Goal: Information Seeking & Learning: Learn about a topic

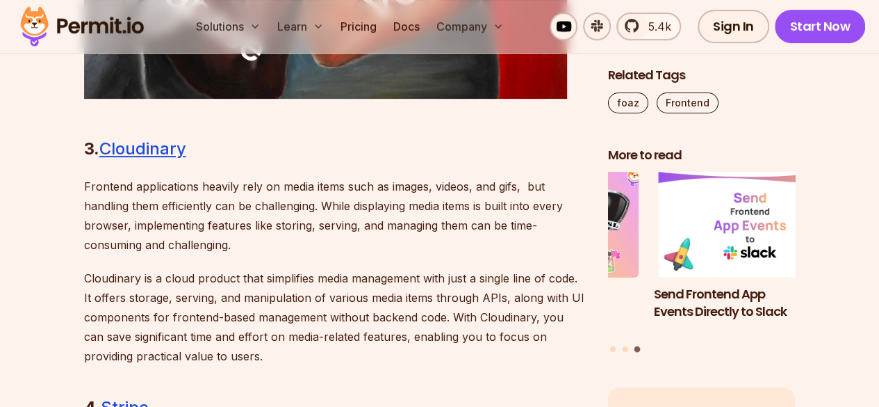
click at [241, 168] on div "Introduction How does one become a better developer? You can say a developer is…" at bounding box center [335, 168] width 502 height 4175
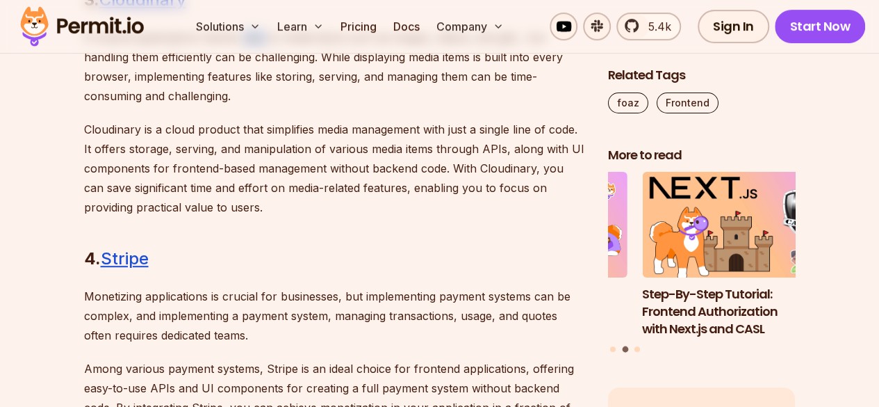
scroll to position [2882, 0]
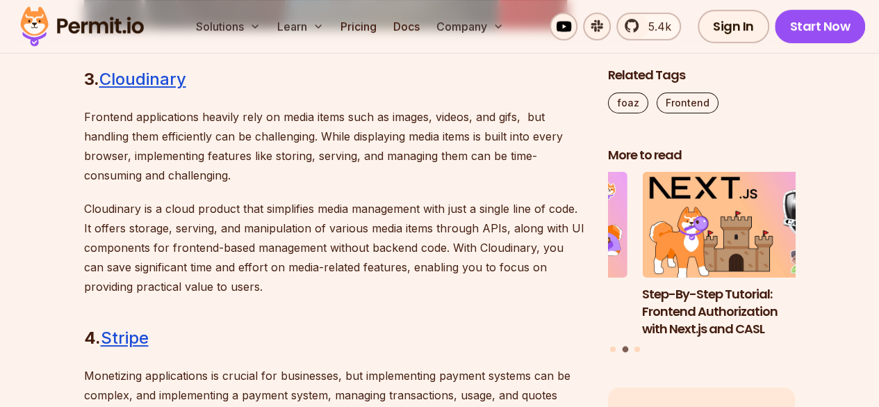
click at [128, 134] on p "Frontend applications heavily rely on media items such as images, videos, and g…" at bounding box center [335, 146] width 502 height 78
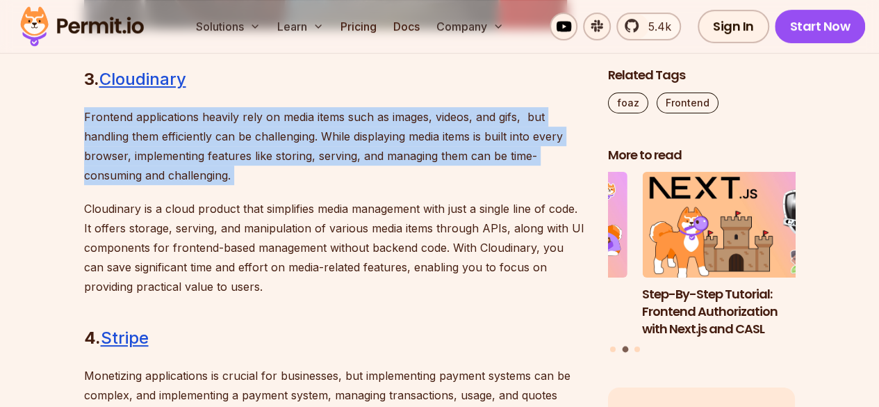
click at [128, 134] on p "Frontend applications heavily rely on media items such as images, videos, and g…" at bounding box center [335, 146] width 502 height 78
click at [97, 124] on p "Frontend applications heavily rely on media items such as images, videos, and g…" at bounding box center [335, 146] width 502 height 78
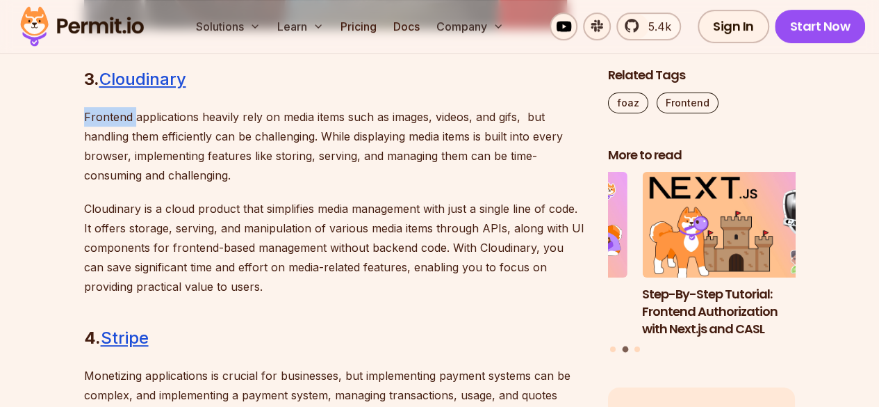
click at [97, 124] on p "Frontend applications heavily rely on media items such as images, videos, and g…" at bounding box center [335, 146] width 502 height 78
click at [355, 113] on p "Frontend applications heavily rely on media items such as images, videos, and g…" at bounding box center [335, 146] width 502 height 78
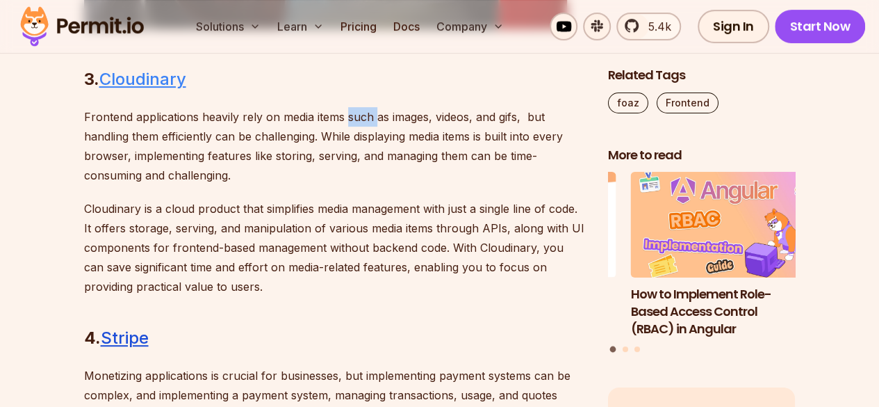
click at [157, 81] on link "Cloudinary" at bounding box center [142, 79] width 87 height 20
click at [190, 124] on p "Frontend applications heavily rely on media items such as images, videos, and g…" at bounding box center [335, 146] width 502 height 78
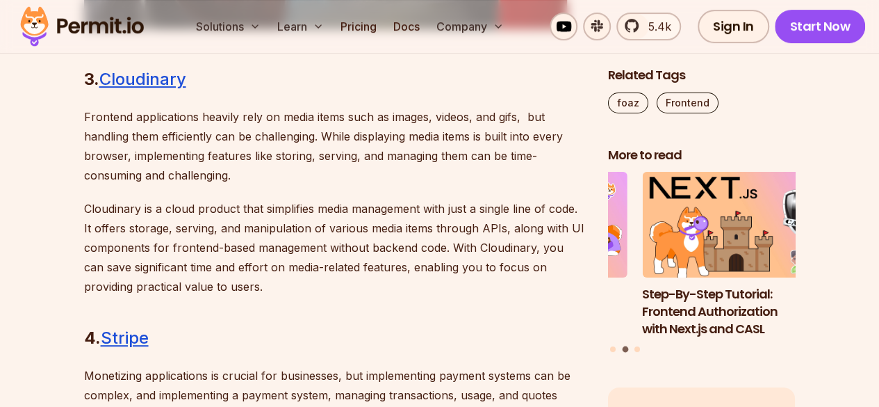
drag, startPoint x: 357, startPoint y: 127, endPoint x: 409, endPoint y: 132, distance: 51.7
click at [409, 132] on p "Frontend applications heavily rely on media items such as images, videos, and g…" at bounding box center [335, 146] width 502 height 78
click at [467, 123] on p "Frontend applications heavily rely on media items such as images, videos, and g…" at bounding box center [335, 146] width 502 height 78
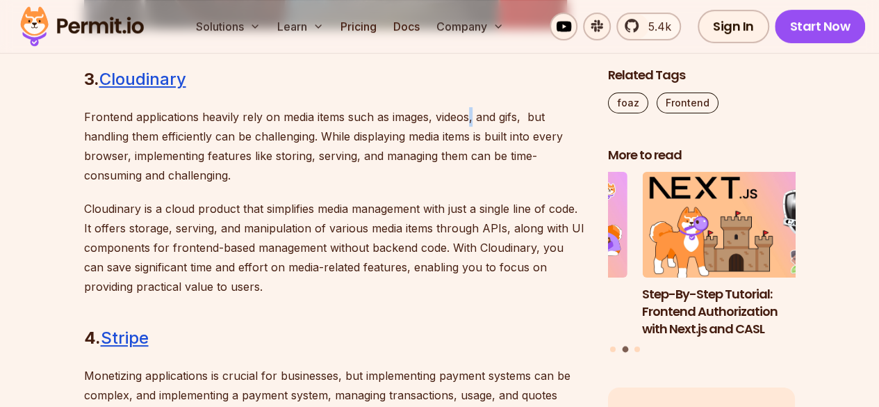
click at [467, 123] on p "Frontend applications heavily rely on media items such as images, videos, and g…" at bounding box center [335, 146] width 502 height 78
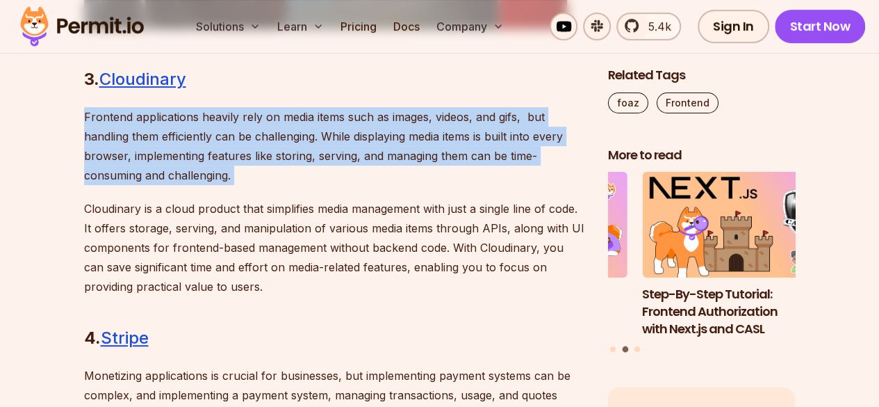
click at [467, 123] on p "Frontend applications heavily rely on media items such as images, videos, and g…" at bounding box center [335, 146] width 502 height 78
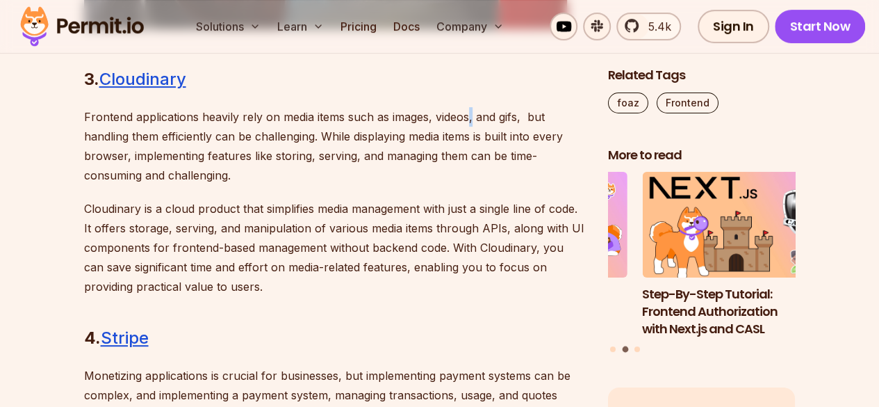
click at [467, 123] on p "Frontend applications heavily rely on media items such as images, videos, and g…" at bounding box center [335, 146] width 502 height 78
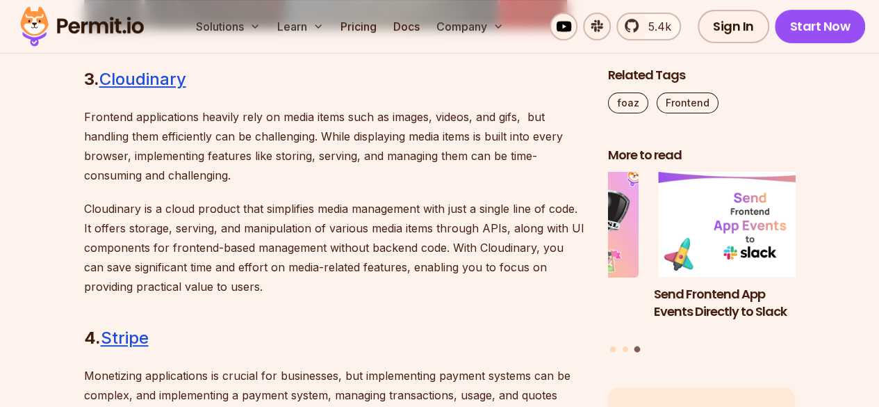
click at [480, 144] on p "Frontend applications heavily rely on media items such as images, videos, and g…" at bounding box center [335, 146] width 502 height 78
click at [482, 149] on p "Frontend applications heavily rely on media items such as images, videos, and g…" at bounding box center [335, 146] width 502 height 78
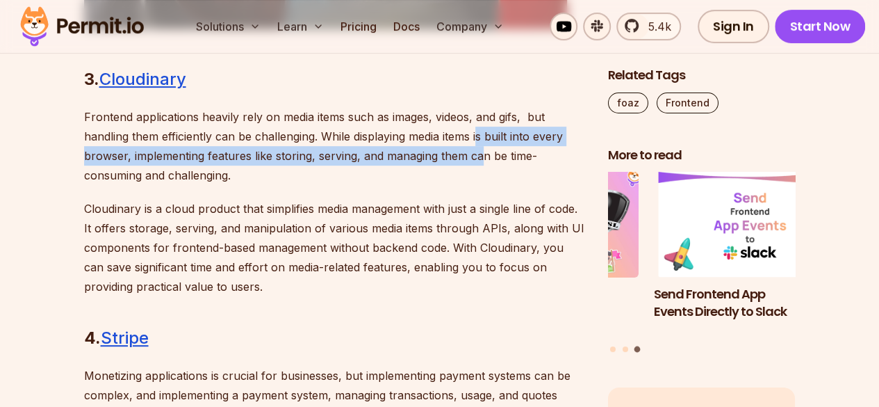
click at [482, 149] on p "Frontend applications heavily rely on media items such as images, videos, and g…" at bounding box center [335, 146] width 502 height 78
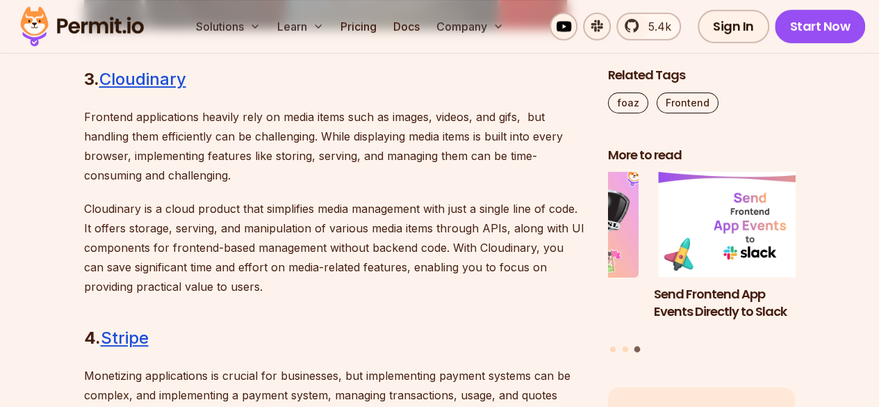
click at [482, 149] on p "Frontend applications heavily rely on media items such as images, videos, and g…" at bounding box center [335, 146] width 502 height 78
click at [412, 138] on p "Frontend applications heavily rely on media items such as images, videos, and g…" at bounding box center [335, 146] width 502 height 78
click at [298, 169] on p "Frontend applications heavily rely on media items such as images, videos, and g…" at bounding box center [335, 146] width 502 height 78
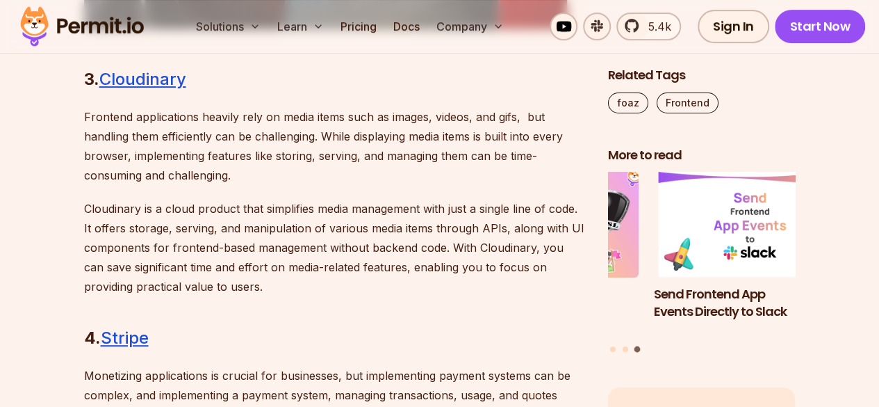
click at [298, 169] on p "Frontend applications heavily rely on media items such as images, videos, and g…" at bounding box center [335, 146] width 502 height 78
click at [158, 202] on p "Cloudinary is a cloud product that simplifies media management with just a sing…" at bounding box center [335, 247] width 502 height 97
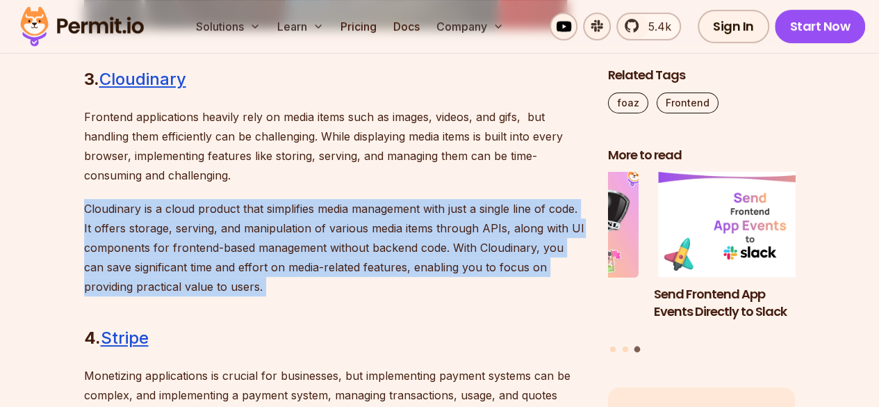
click at [158, 202] on p "Cloudinary is a cloud product that simplifies media management with just a sing…" at bounding box center [335, 247] width 502 height 97
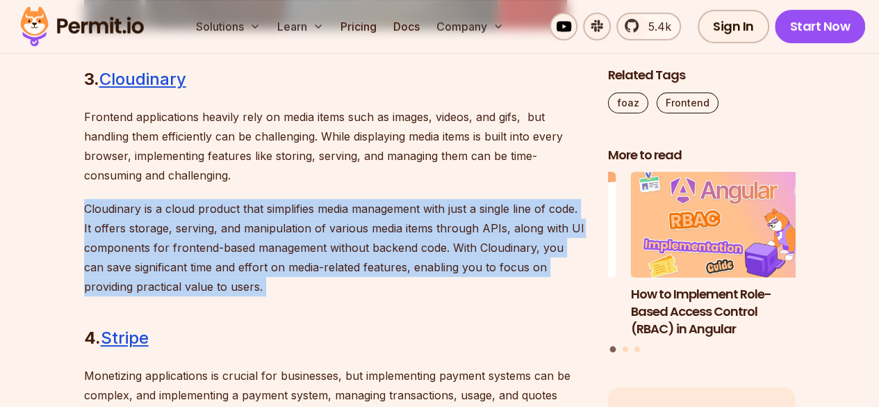
click at [158, 202] on p "Cloudinary is a cloud product that simplifies media management with just a sing…" at bounding box center [335, 247] width 502 height 97
click at [157, 202] on p "Cloudinary is a cloud product that simplifies media management with just a sing…" at bounding box center [335, 247] width 502 height 97
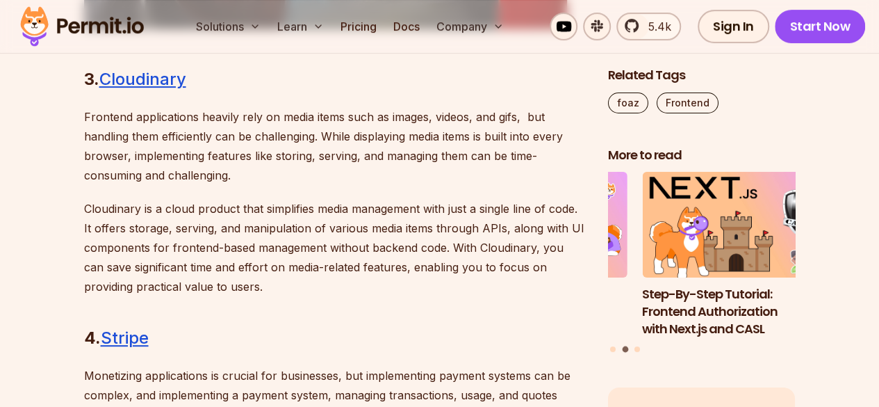
click at [167, 204] on p "Cloudinary is a cloud product that simplifies media management with just a sing…" at bounding box center [335, 247] width 502 height 97
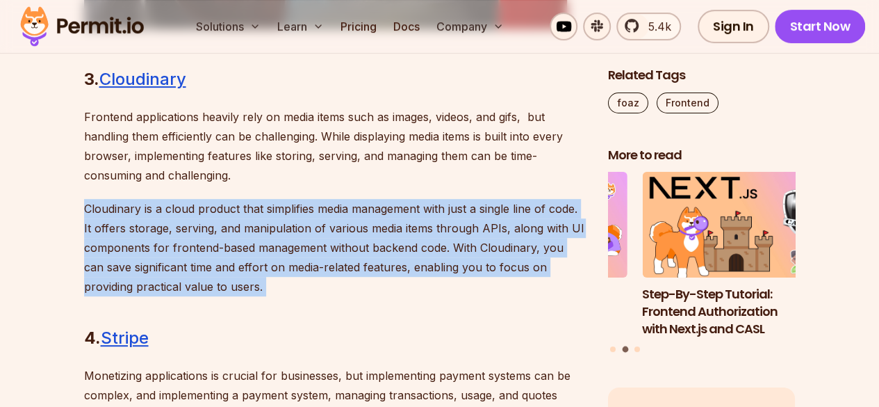
click at [167, 204] on p "Cloudinary is a cloud product that simplifies media management with just a sing…" at bounding box center [335, 247] width 502 height 97
click at [170, 206] on p "Cloudinary is a cloud product that simplifies media management with just a sing…" at bounding box center [335, 247] width 502 height 97
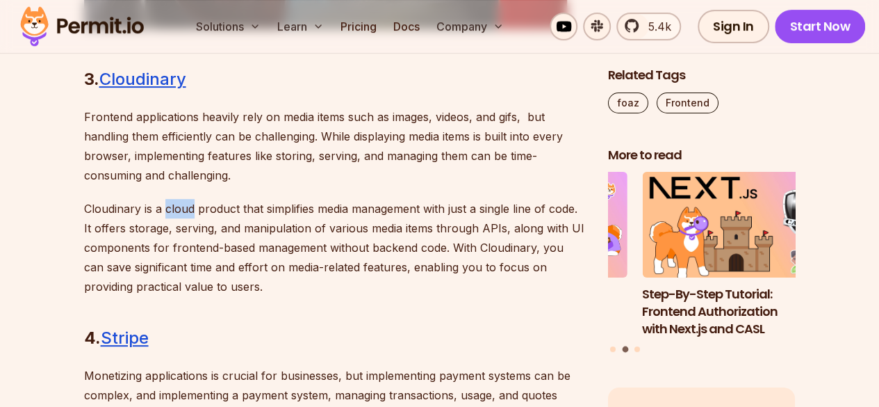
click at [170, 206] on p "Cloudinary is a cloud product that simplifies media management with just a sing…" at bounding box center [335, 247] width 502 height 97
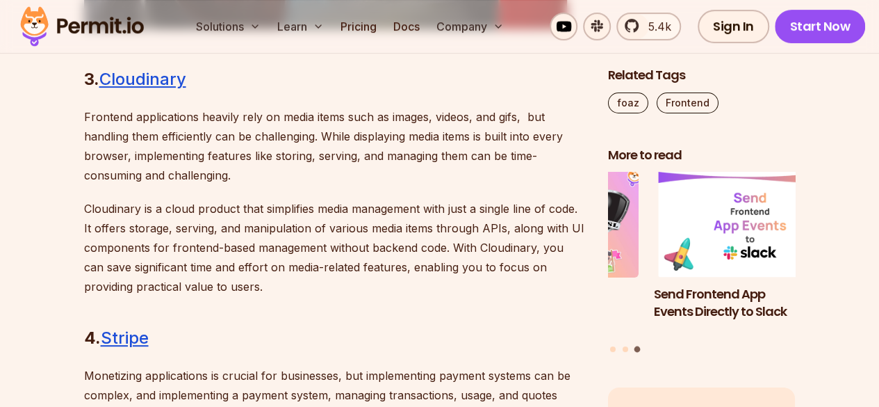
click at [268, 212] on p "Cloudinary is a cloud product that simplifies media management with just a sing…" at bounding box center [335, 247] width 502 height 97
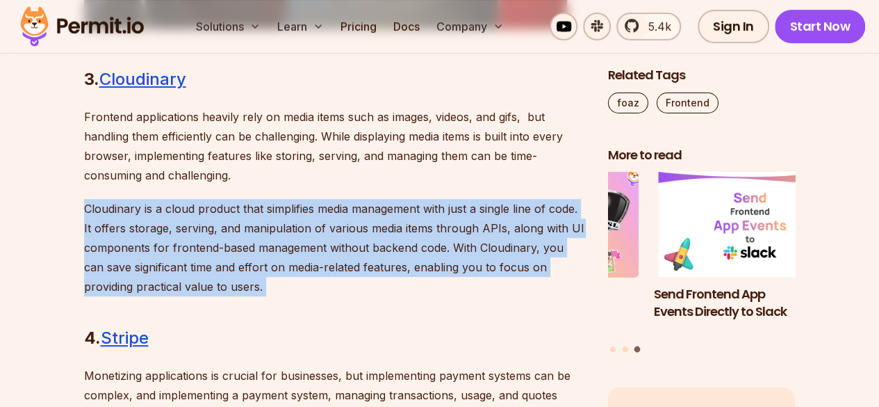
click at [268, 212] on p "Cloudinary is a cloud product that simplifies media management with just a sing…" at bounding box center [335, 247] width 502 height 97
click at [368, 212] on p "Cloudinary is a cloud product that simplifies media management with just a sing…" at bounding box center [335, 247] width 502 height 97
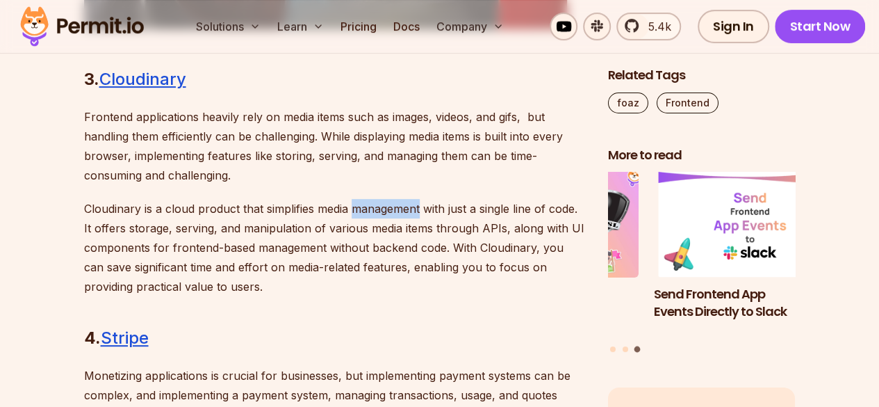
click at [368, 212] on p "Cloudinary is a cloud product that simplifies media management with just a sing…" at bounding box center [335, 247] width 502 height 97
click at [432, 209] on p "Cloudinary is a cloud product that simplifies media management with just a sing…" at bounding box center [335, 247] width 502 height 97
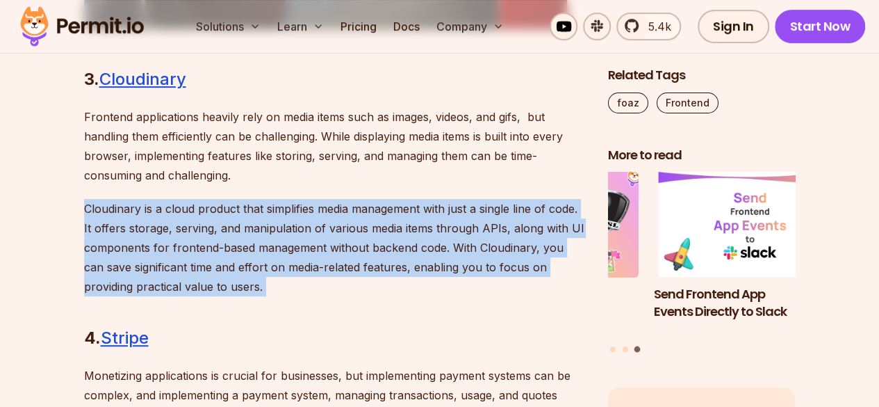
click at [432, 209] on p "Cloudinary is a cloud product that simplifies media management with just a sing…" at bounding box center [335, 247] width 502 height 97
click at [472, 208] on p "Cloudinary is a cloud product that simplifies media management with just a sing…" at bounding box center [335, 247] width 502 height 97
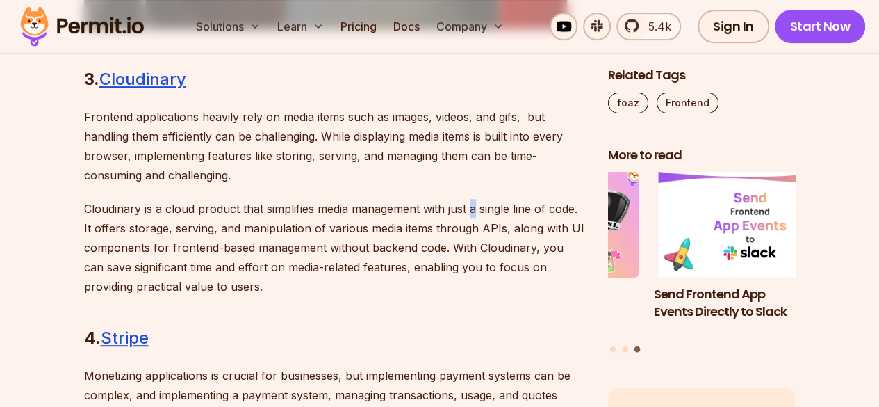
click at [472, 208] on p "Cloudinary is a cloud product that simplifies media management with just a sing…" at bounding box center [335, 247] width 502 height 97
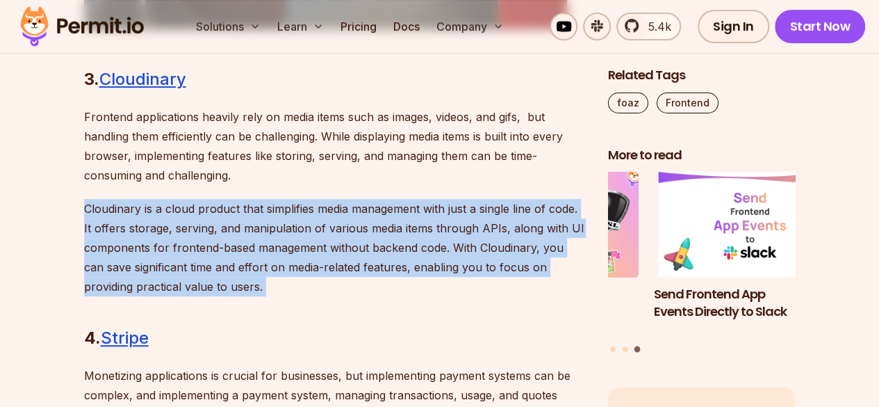
click at [472, 208] on p "Cloudinary is a cloud product that simplifies media management with just a sing…" at bounding box center [335, 247] width 502 height 97
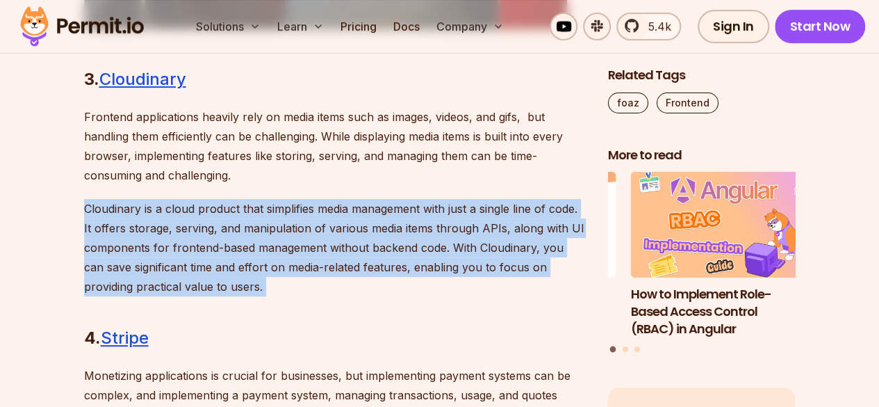
click at [498, 208] on p "Cloudinary is a cloud product that simplifies media management with just a sing…" at bounding box center [335, 247] width 502 height 97
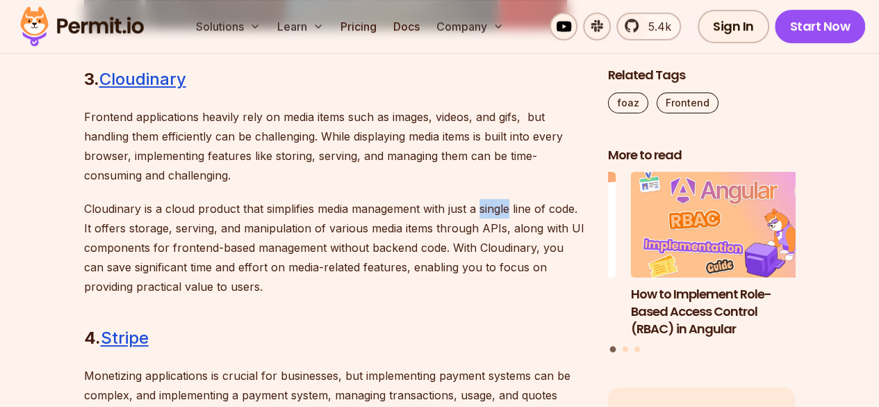
click at [498, 208] on p "Cloudinary is a cloud product that simplifies media management with just a sing…" at bounding box center [335, 247] width 502 height 97
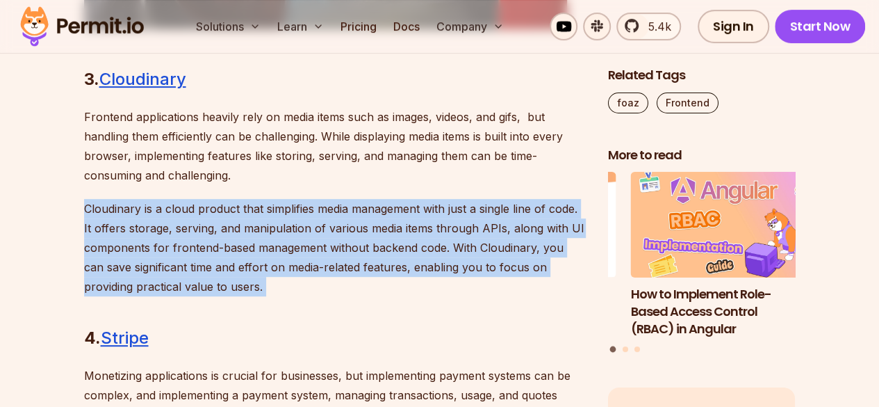
click at [498, 208] on p "Cloudinary is a cloud product that simplifies media management with just a sing…" at bounding box center [335, 247] width 502 height 97
click at [528, 209] on p "Cloudinary is a cloud product that simplifies media management with just a sing…" at bounding box center [335, 247] width 502 height 97
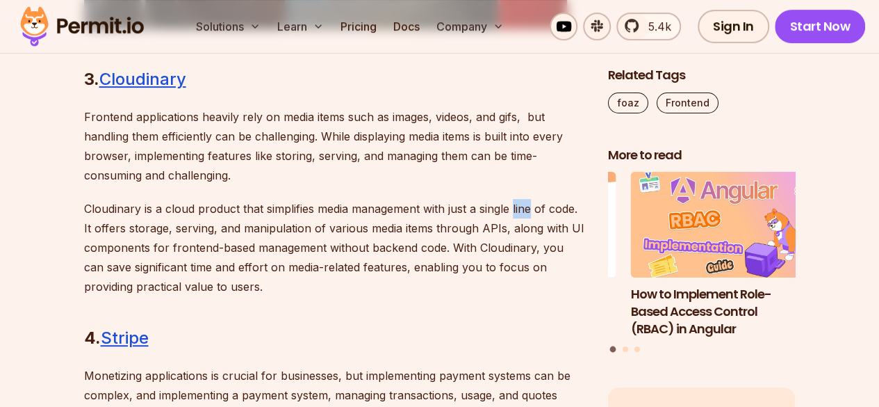
click at [528, 209] on p "Cloudinary is a cloud product that simplifies media management with just a sing…" at bounding box center [335, 247] width 502 height 97
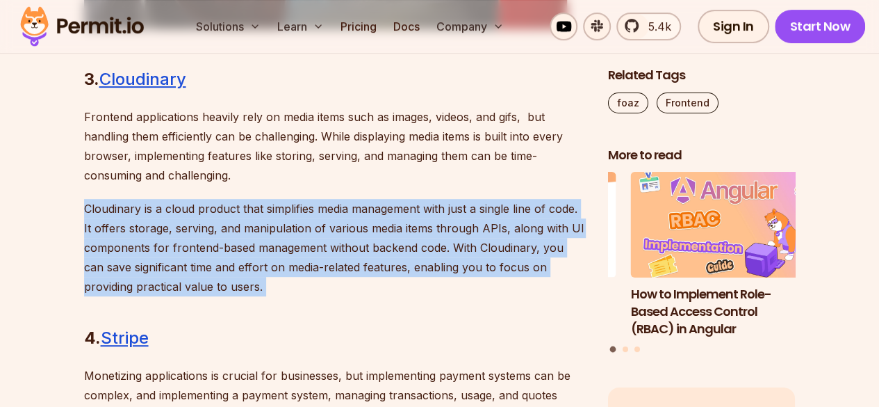
click at [528, 209] on p "Cloudinary is a cloud product that simplifies media management with just a sing…" at bounding box center [335, 247] width 502 height 97
click at [538, 197] on div "Introduction How does one become a better developer? You can say a developer is…" at bounding box center [335, 99] width 502 height 4175
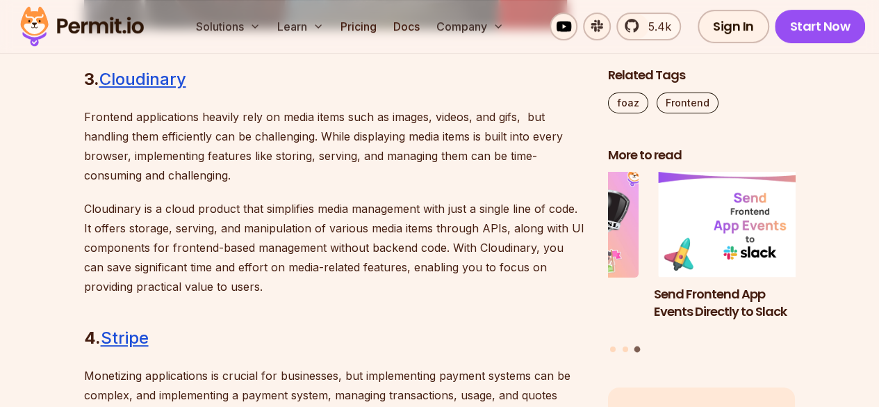
click at [540, 247] on p "Cloudinary is a cloud product that simplifies media management with just a sing…" at bounding box center [335, 247] width 502 height 97
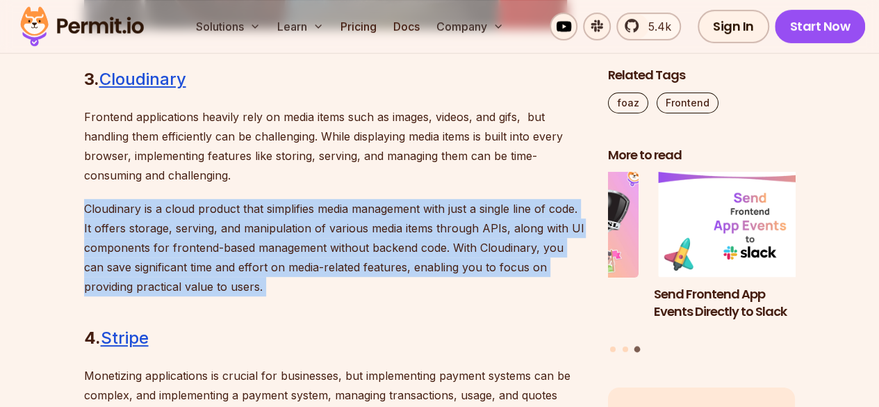
click at [540, 247] on p "Cloudinary is a cloud product that simplifies media management with just a sing…" at bounding box center [335, 247] width 502 height 97
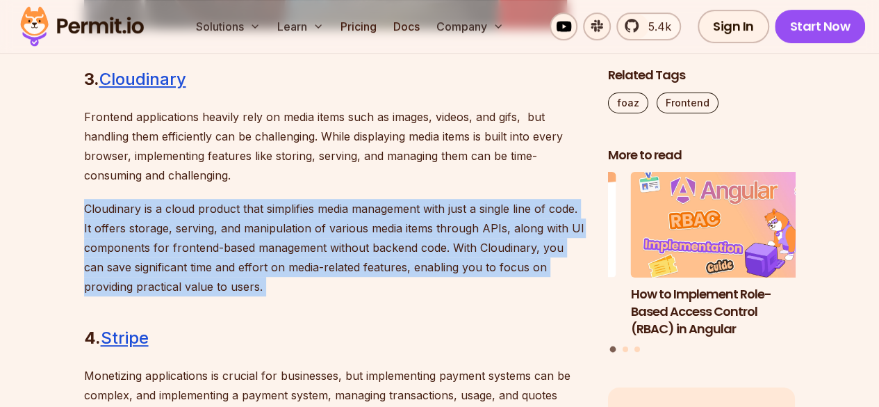
click at [540, 247] on p "Cloudinary is a cloud product that simplifies media management with just a sing…" at bounding box center [335, 247] width 502 height 97
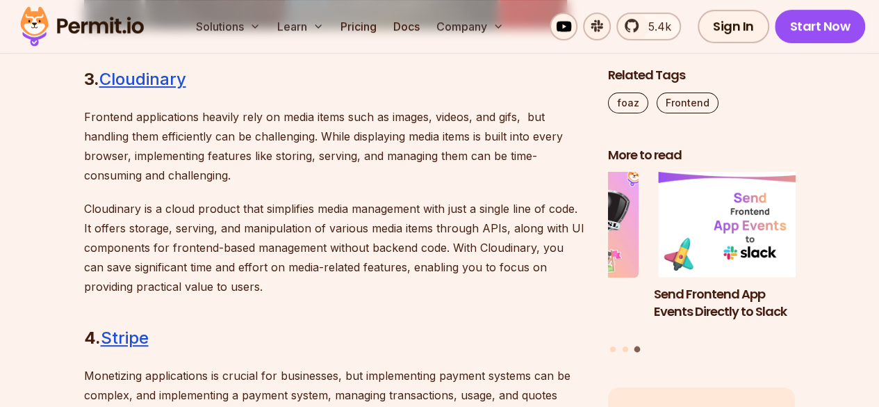
click at [509, 155] on p "Frontend applications heavily rely on media items such as images, videos, and g…" at bounding box center [335, 146] width 502 height 78
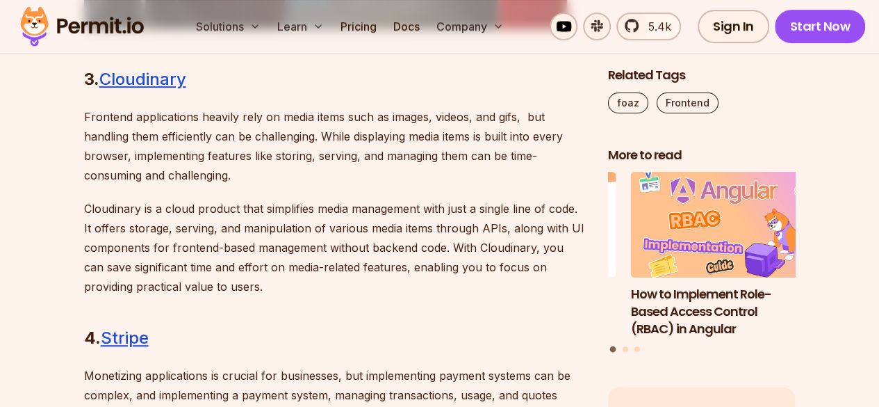
click at [167, 111] on p "Frontend applications heavily rely on media items such as images, videos, and g…" at bounding box center [335, 146] width 502 height 78
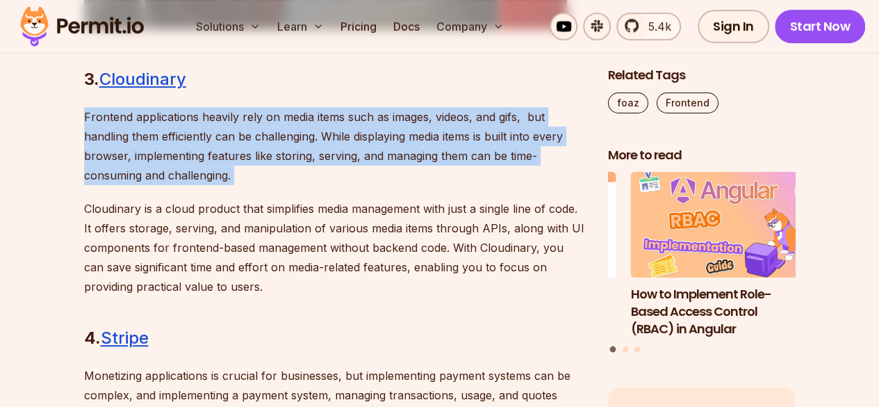
click at [167, 111] on p "Frontend applications heavily rely on media items such as images, videos, and g…" at bounding box center [335, 146] width 502 height 78
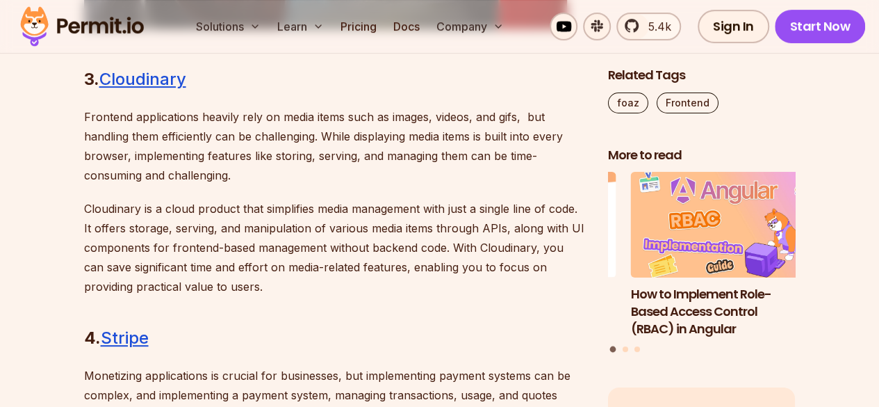
click at [146, 216] on p "Cloudinary is a cloud product that simplifies media management with just a sing…" at bounding box center [335, 247] width 502 height 97
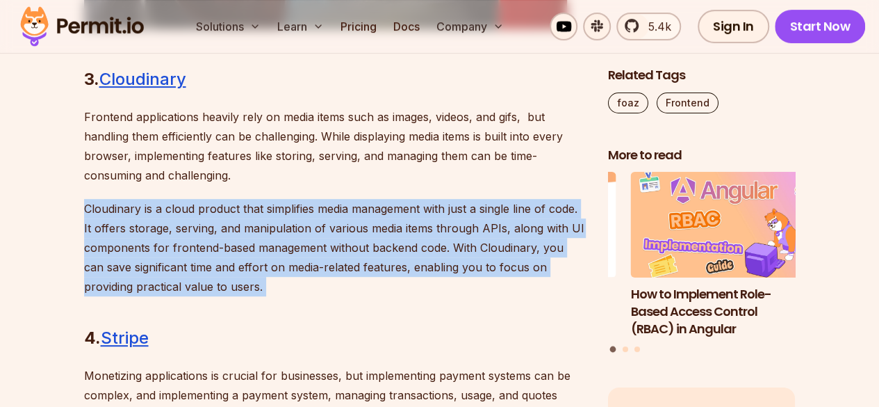
click at [146, 216] on p "Cloudinary is a cloud product that simplifies media management with just a sing…" at bounding box center [335, 247] width 502 height 97
click at [294, 195] on div "Introduction How does one become a better developer? You can say a developer is…" at bounding box center [335, 99] width 502 height 4175
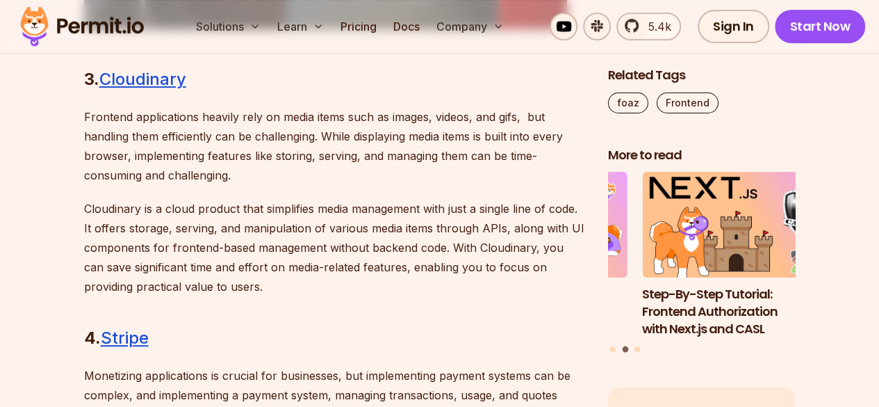
click at [372, 240] on p "Cloudinary is a cloud product that simplifies media management with just a sing…" at bounding box center [335, 247] width 502 height 97
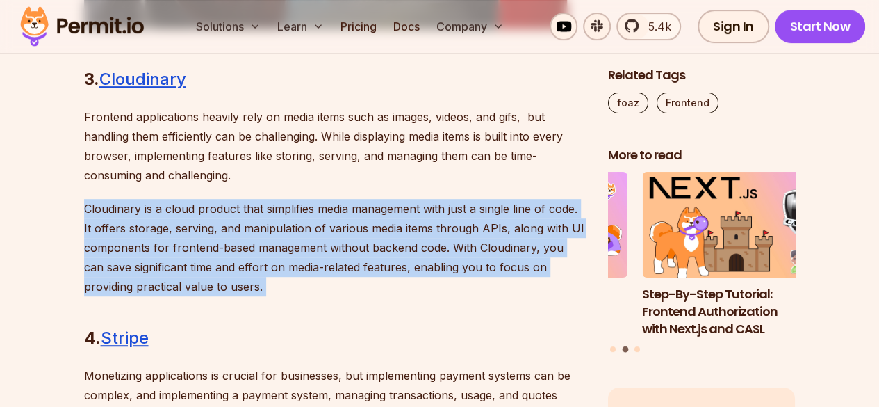
click at [372, 240] on p "Cloudinary is a cloud product that simplifies media management with just a sing…" at bounding box center [335, 247] width 502 height 97
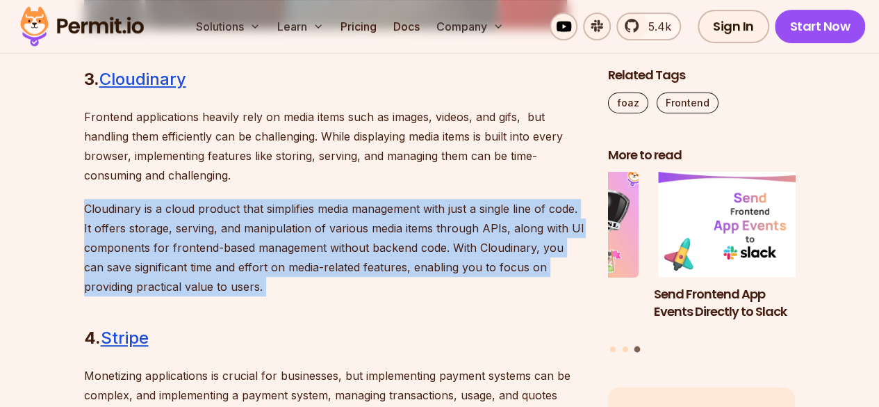
click at [371, 231] on p "Cloudinary is a cloud product that simplifies media management with just a sing…" at bounding box center [335, 247] width 502 height 97
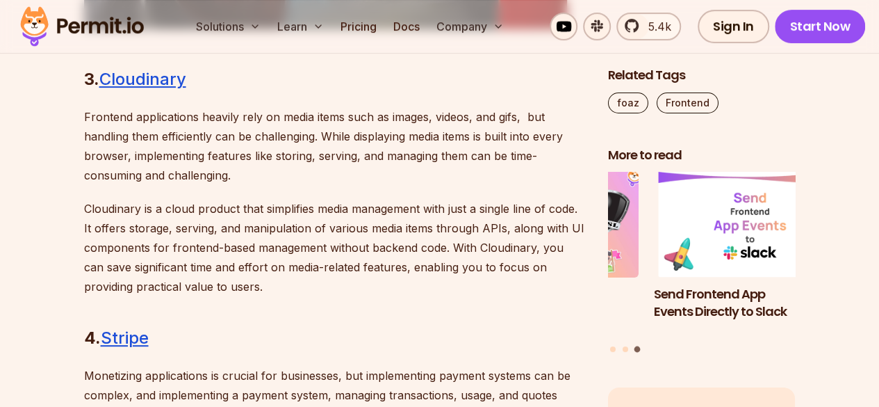
click at [370, 228] on p "Cloudinary is a cloud product that simplifies media management with just a sing…" at bounding box center [335, 247] width 502 height 97
click at [196, 199] on p "Cloudinary is a cloud product that simplifies media management with just a sing…" at bounding box center [335, 247] width 502 height 97
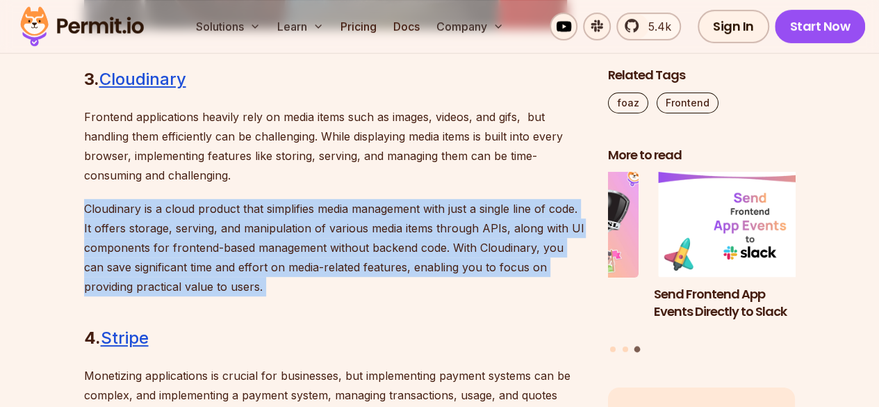
click at [196, 199] on p "Cloudinary is a cloud product that simplifies media management with just a sing…" at bounding box center [335, 247] width 502 height 97
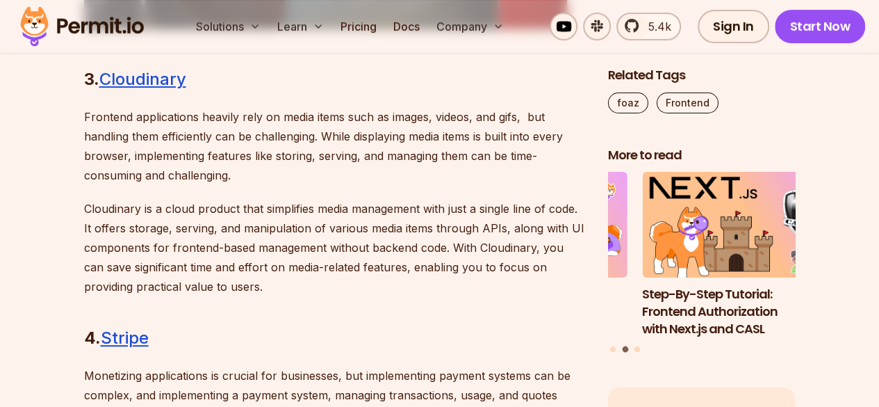
click at [250, 108] on p "Frontend applications heavily rely on media items such as images, videos, and g…" at bounding box center [335, 146] width 502 height 78
click at [153, 250] on p "Cloudinary is a cloud product that simplifies media management with just a sing…" at bounding box center [335, 247] width 502 height 97
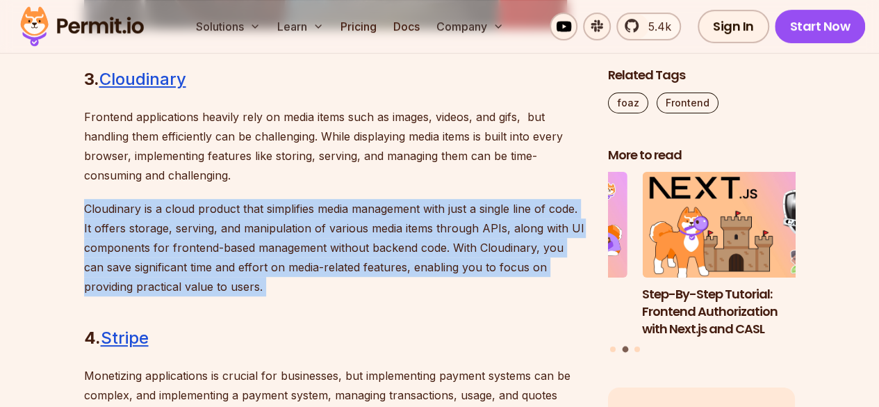
click at [153, 250] on p "Cloudinary is a cloud product that simplifies media management with just a sing…" at bounding box center [335, 247] width 502 height 97
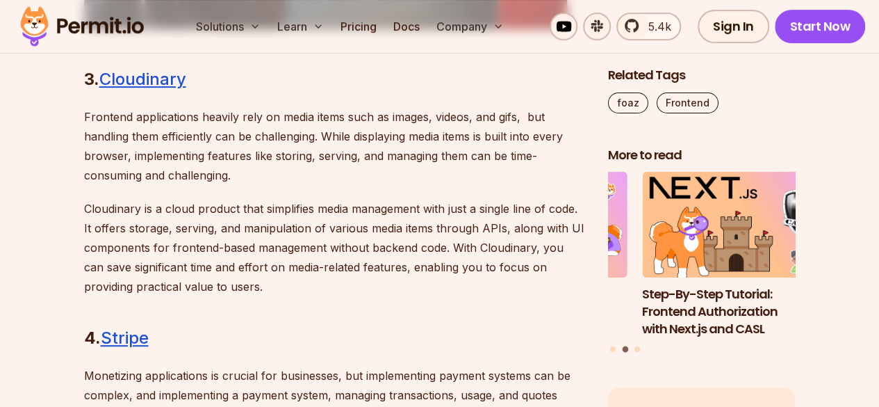
click at [227, 166] on p "Frontend applications heavily rely on media items such as images, videos, and g…" at bounding box center [335, 146] width 502 height 78
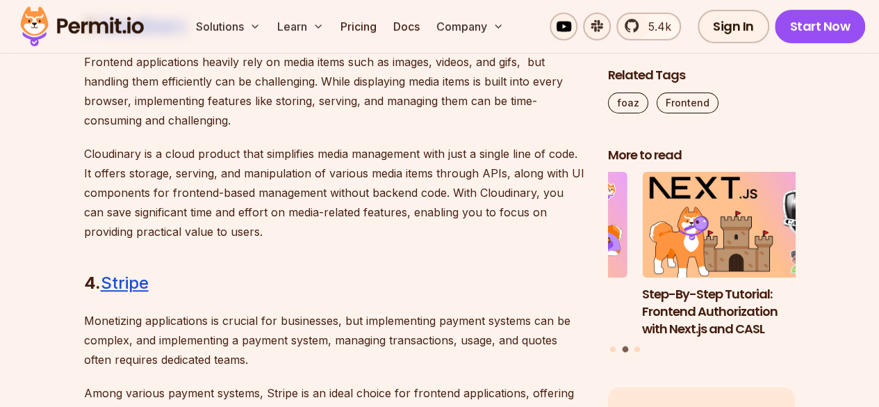
scroll to position [2938, 0]
click at [300, 137] on div "Introduction How does one become a better developer? You can say a developer is…" at bounding box center [335, 43] width 502 height 4175
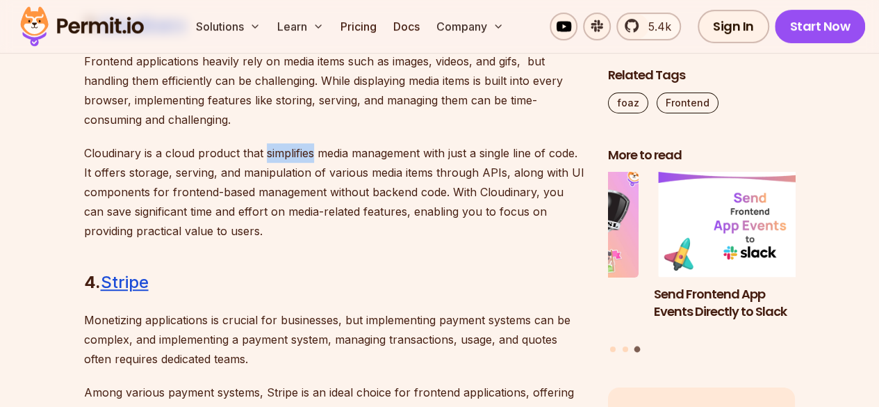
click at [300, 137] on div "Introduction How does one become a better developer? You can say a developer is…" at bounding box center [335, 43] width 502 height 4175
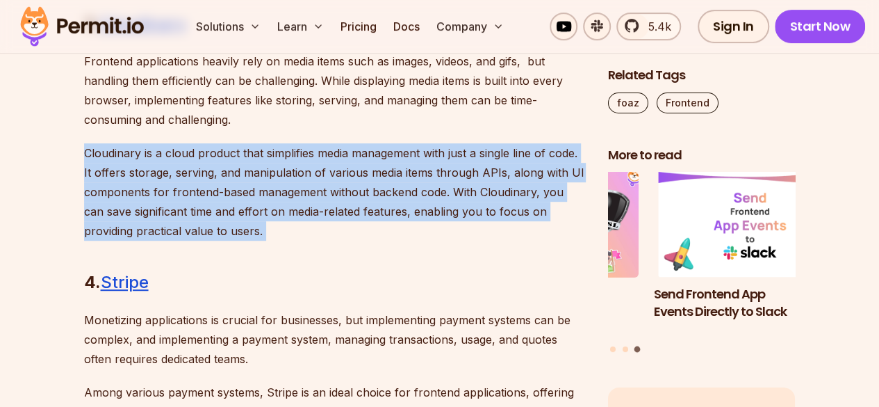
click at [300, 137] on div "Introduction How does one become a better developer? You can say a developer is…" at bounding box center [335, 43] width 502 height 4175
click at [434, 145] on p "Cloudinary is a cloud product that simplifies media management with just a sing…" at bounding box center [335, 191] width 502 height 97
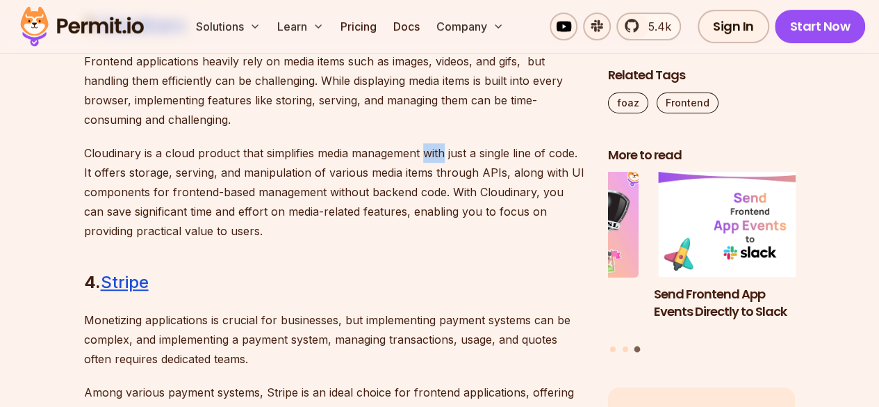
click at [434, 145] on p "Cloudinary is a cloud product that simplifies media management with just a sing…" at bounding box center [335, 191] width 502 height 97
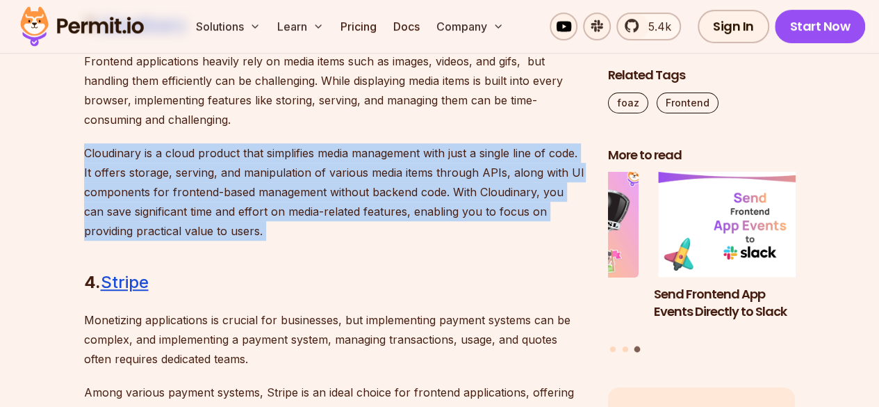
click at [434, 145] on p "Cloudinary is a cloud product that simplifies media management with just a sing…" at bounding box center [335, 191] width 502 height 97
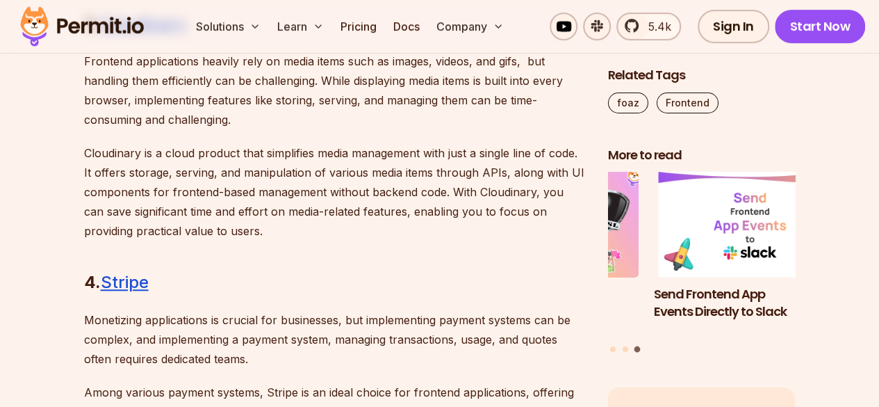
click at [483, 122] on p "Frontend applications heavily rely on media items such as images, videos, and g…" at bounding box center [335, 90] width 502 height 78
click at [498, 157] on p "Cloudinary is a cloud product that simplifies media management with just a sing…" at bounding box center [335, 191] width 502 height 97
drag, startPoint x: 498, startPoint y: 157, endPoint x: 533, endPoint y: 152, distance: 35.9
click at [533, 152] on p "Cloudinary is a cloud product that simplifies media management with just a sing…" at bounding box center [335, 191] width 502 height 97
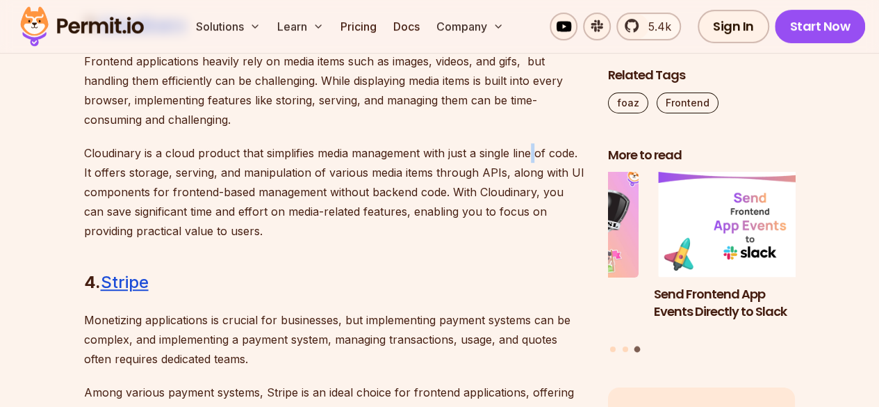
click at [533, 152] on p "Cloudinary is a cloud product that simplifies media management with just a sing…" at bounding box center [335, 191] width 502 height 97
click at [549, 149] on p "Cloudinary is a cloud product that simplifies media management with just a sing…" at bounding box center [335, 191] width 502 height 97
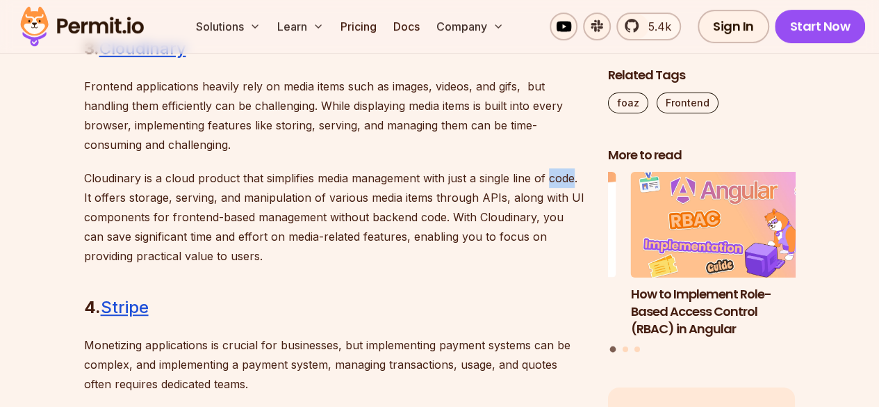
scroll to position [2910, 0]
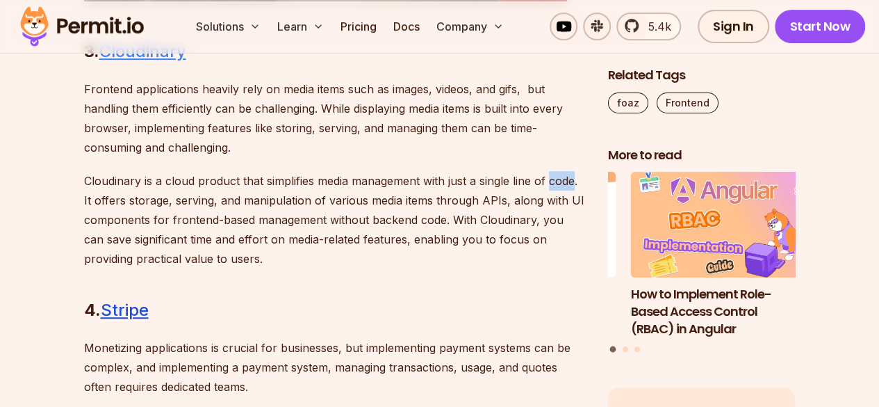
click at [181, 54] on link "Cloudinary" at bounding box center [142, 51] width 87 height 20
